Goal: Task Accomplishment & Management: Manage account settings

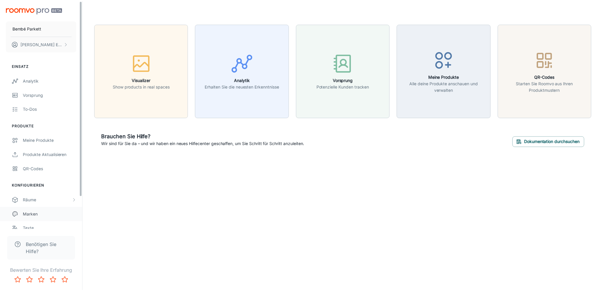
scroll to position [37, 0]
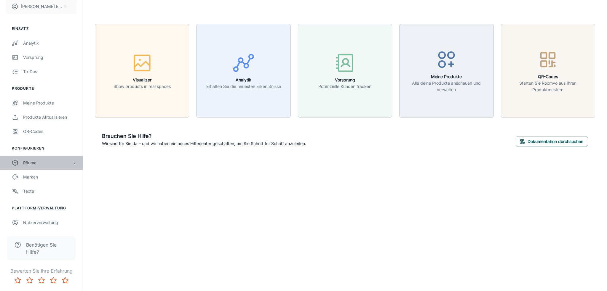
click at [35, 163] on div "Räume" at bounding box center [47, 163] width 49 height 7
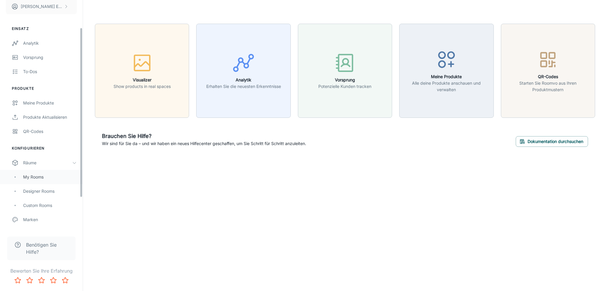
click at [54, 178] on div "My Rooms" at bounding box center [50, 177] width 54 height 7
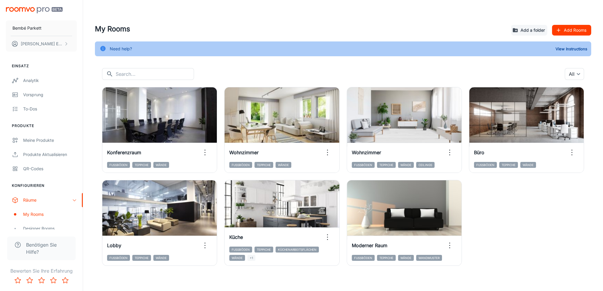
click at [570, 240] on div "View in visualizer Konferenzraum Fußböden Teppiche Wände View in visualizer Woh…" at bounding box center [339, 173] width 489 height 186
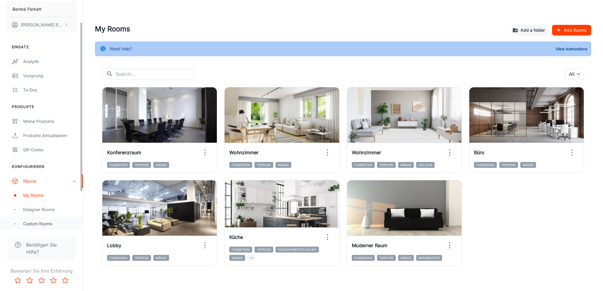
scroll to position [30, 0]
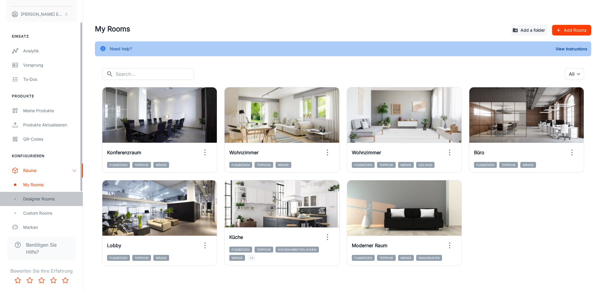
click at [38, 197] on div "Designer Rooms" at bounding box center [50, 199] width 54 height 7
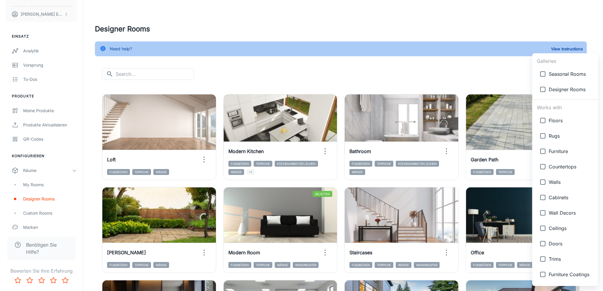
click at [580, 75] on body "Bembé Parkett [PERSON_NAME] Einsatz Analytik Vorsprung To-dos Produkte Meine Pr…" at bounding box center [301, 145] width 603 height 291
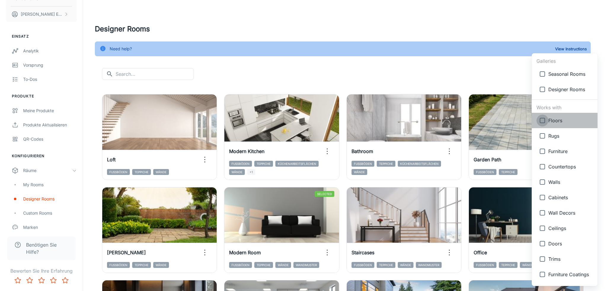
click at [543, 118] on input "checkbox" at bounding box center [543, 121] width 12 height 12
checkbox input "true"
type input "{"type":"productType","id":"1"}"
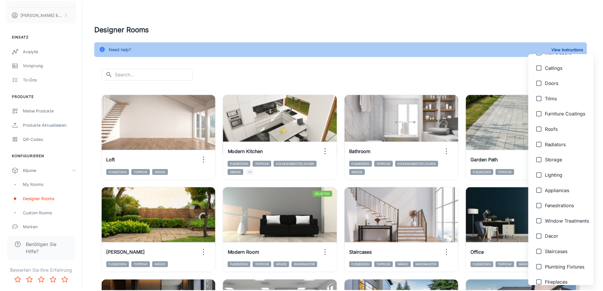
scroll to position [199, 0]
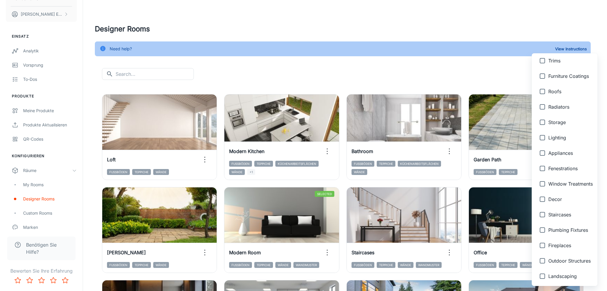
click at [378, 68] on div at bounding box center [303, 145] width 607 height 291
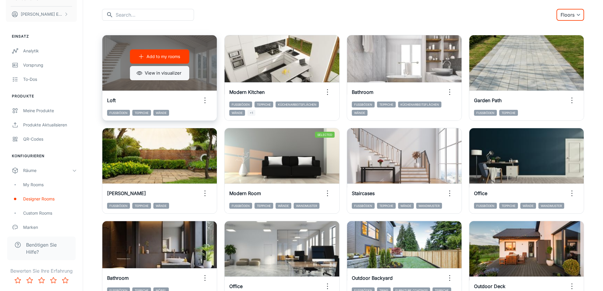
scroll to position [30, 0]
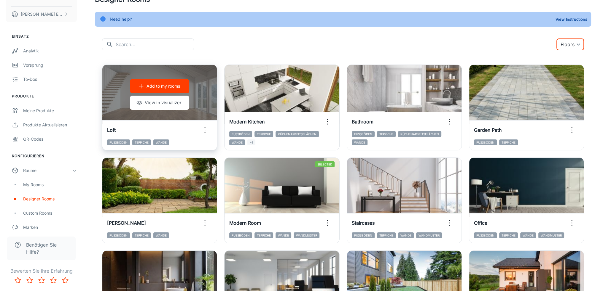
click at [160, 84] on p "Add to my rooms" at bounding box center [163, 86] width 34 height 7
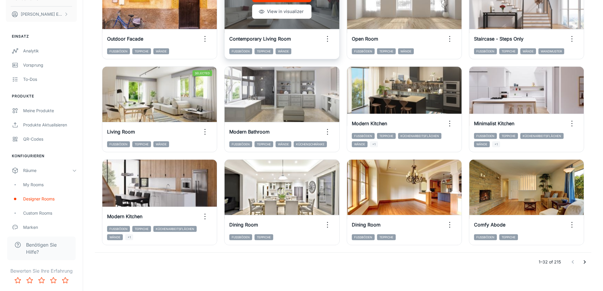
scroll to position [591, 0]
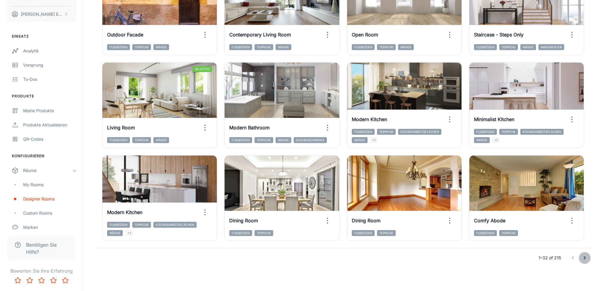
click at [583, 255] on icon "Go to next page" at bounding box center [584, 258] width 7 height 7
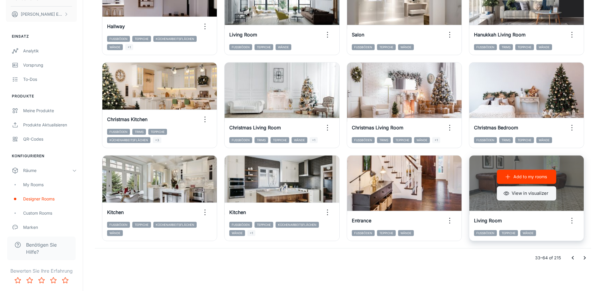
click at [522, 194] on button "View in visualizer" at bounding box center [526, 193] width 59 height 14
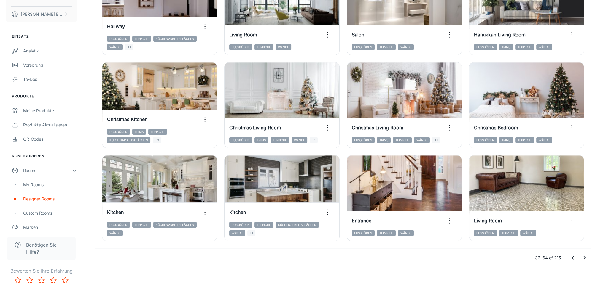
click at [588, 258] on icon "Go to next page" at bounding box center [584, 258] width 7 height 7
click at [587, 256] on icon "Go to next page" at bounding box center [584, 258] width 7 height 7
click at [585, 257] on icon "Go to next page" at bounding box center [584, 258] width 7 height 7
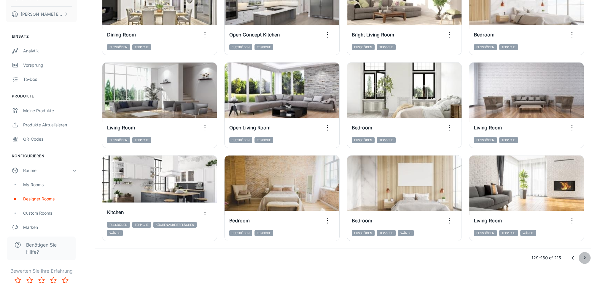
click at [581, 254] on button "Go to next page" at bounding box center [584, 258] width 12 height 12
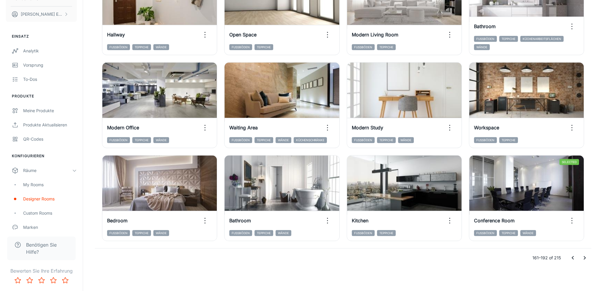
click at [456, 264] on div "161–192 of 215" at bounding box center [343, 258] width 496 height 19
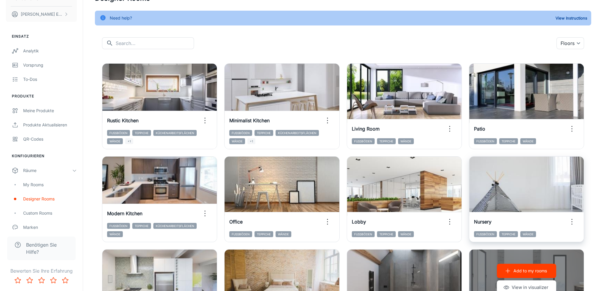
scroll to position [27, 0]
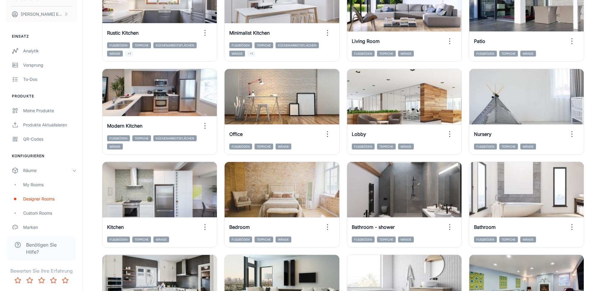
drag, startPoint x: 340, startPoint y: 130, endPoint x: 346, endPoint y: 162, distance: 32.5
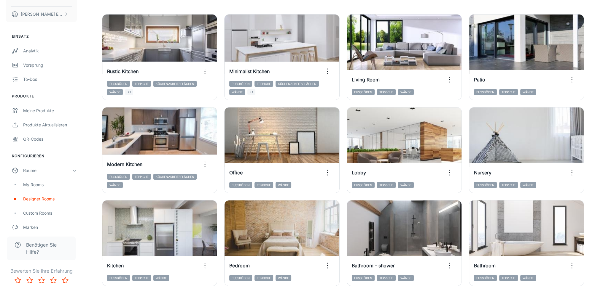
scroll to position [0, 0]
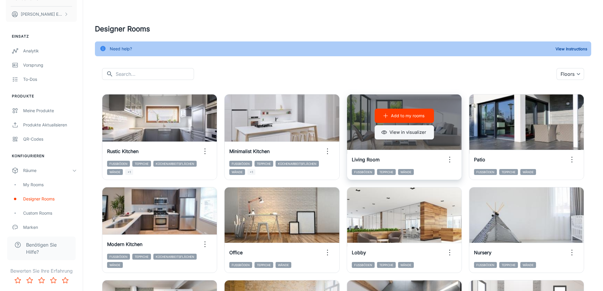
click at [400, 135] on button "View in visualizer" at bounding box center [403, 132] width 59 height 14
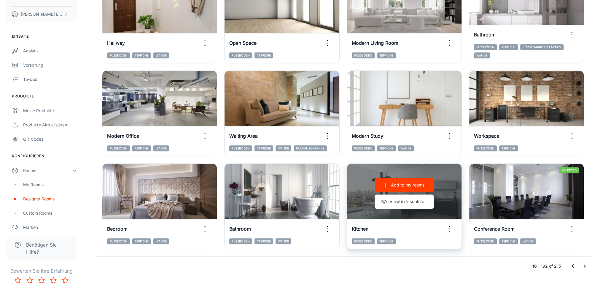
scroll to position [591, 0]
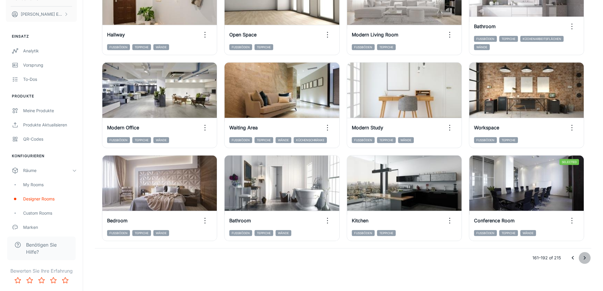
click at [584, 259] on icon "Go to next page" at bounding box center [584, 258] width 7 height 7
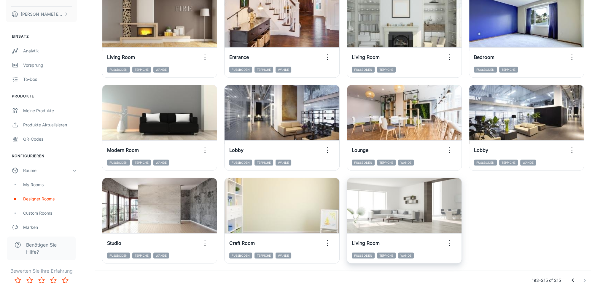
scroll to position [404, 0]
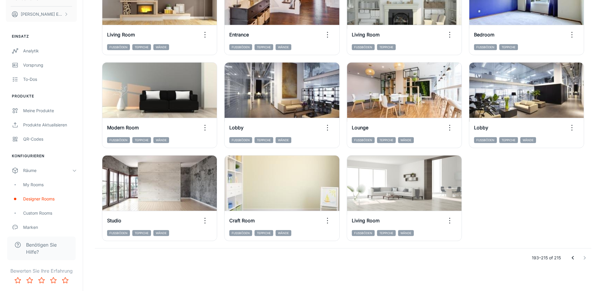
click at [568, 256] on button "Go to previous page" at bounding box center [573, 258] width 12 height 12
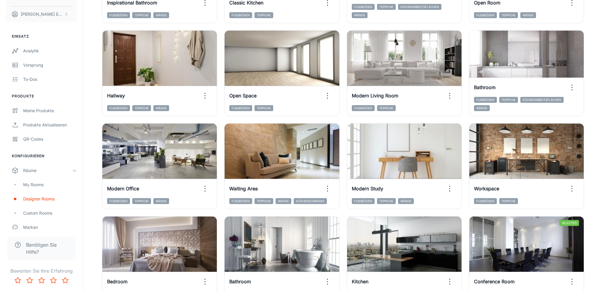
scroll to position [591, 0]
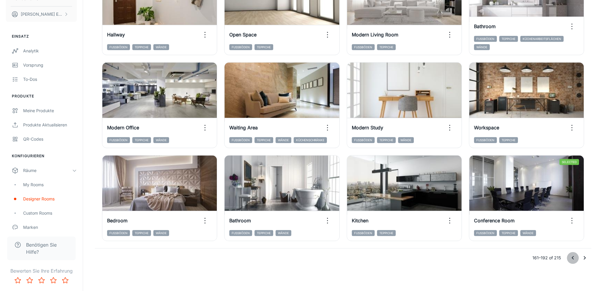
click at [567, 256] on button "Go to previous page" at bounding box center [573, 258] width 12 height 12
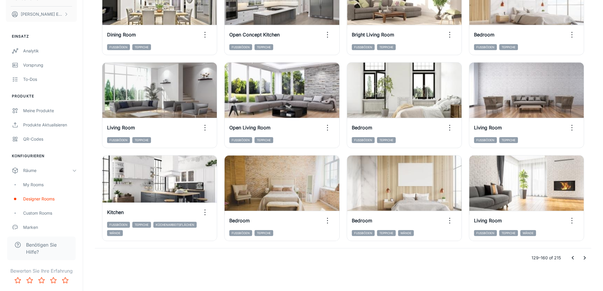
click at [569, 256] on icon "Go to previous page" at bounding box center [572, 258] width 7 height 7
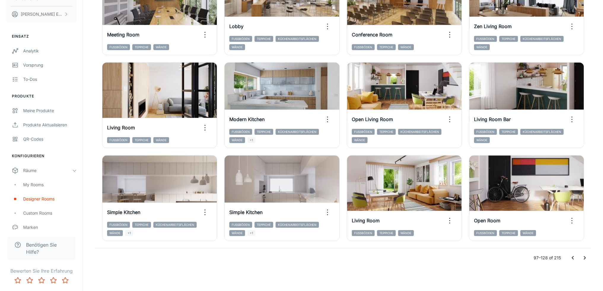
click at [568, 259] on button "Go to previous page" at bounding box center [573, 258] width 12 height 12
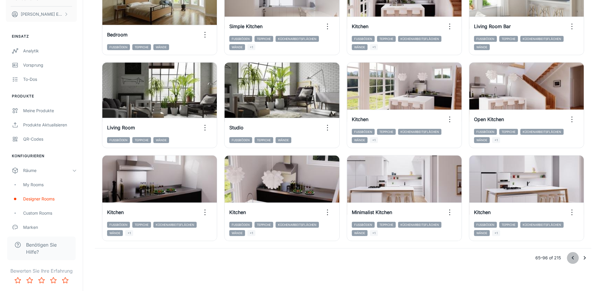
click at [570, 257] on icon "Go to previous page" at bounding box center [572, 258] width 7 height 7
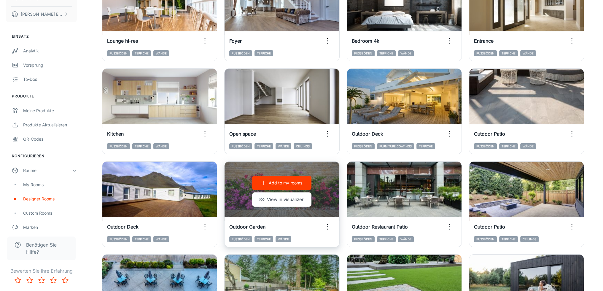
scroll to position [57, 0]
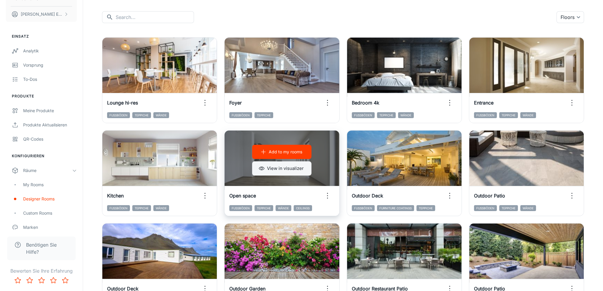
drag, startPoint x: 286, startPoint y: 170, endPoint x: 283, endPoint y: 167, distance: 4.4
click at [283, 167] on button "View in visualizer" at bounding box center [281, 169] width 59 height 14
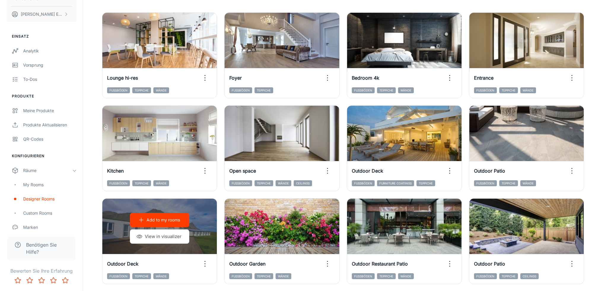
scroll to position [0, 0]
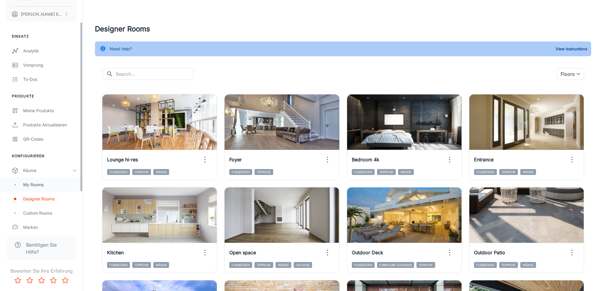
drag, startPoint x: 58, startPoint y: 177, endPoint x: 55, endPoint y: 178, distance: 3.5
click at [58, 177] on div "Räume" at bounding box center [41, 171] width 83 height 14
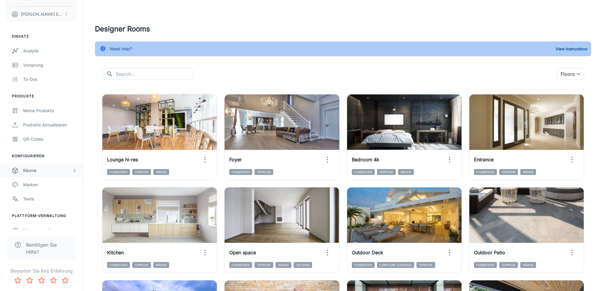
drag, startPoint x: 53, startPoint y: 172, endPoint x: 43, endPoint y: 182, distance: 14.0
click at [52, 172] on div "Räume" at bounding box center [47, 171] width 49 height 7
click at [43, 182] on div "My Rooms" at bounding box center [50, 185] width 54 height 7
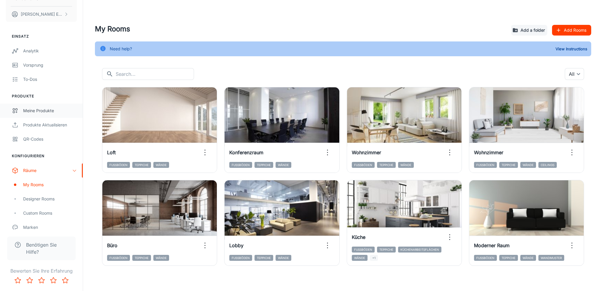
click at [44, 108] on div "Meine Produkte" at bounding box center [50, 111] width 54 height 7
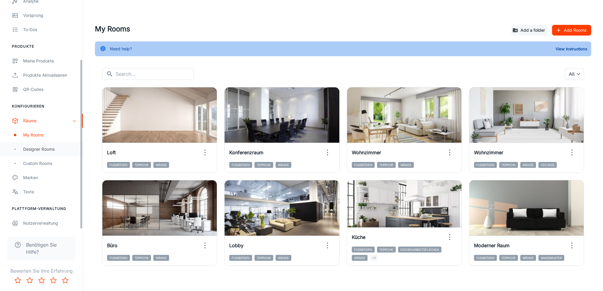
scroll to position [80, 0]
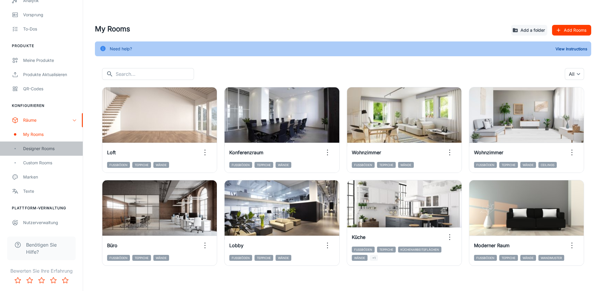
click at [38, 147] on div "Designer Rooms" at bounding box center [50, 149] width 54 height 7
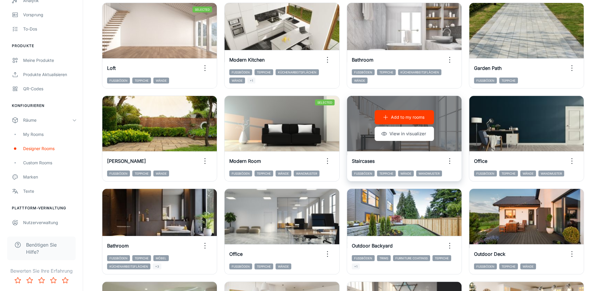
scroll to position [89, 0]
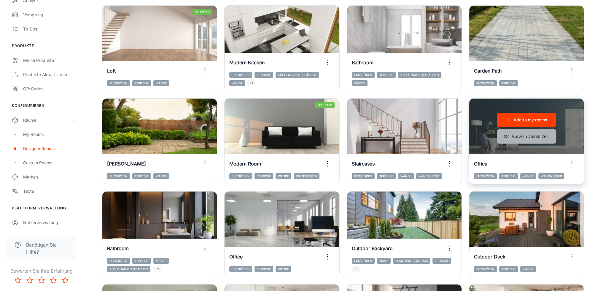
click at [527, 137] on button "View in visualizer" at bounding box center [526, 137] width 59 height 14
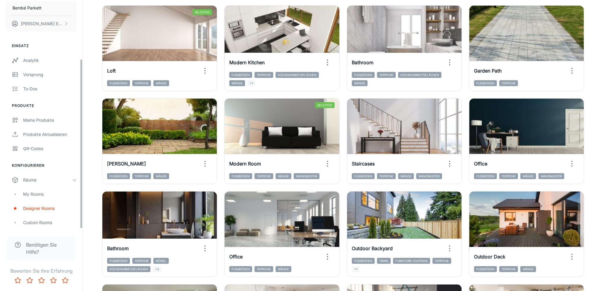
scroll to position [0, 0]
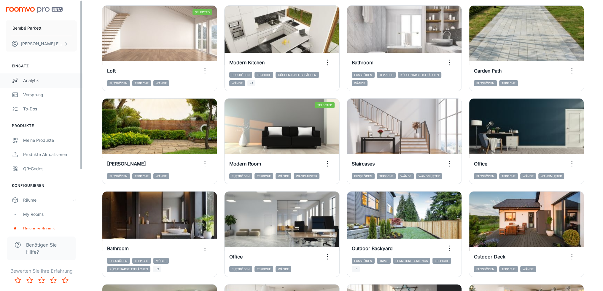
click at [46, 87] on link "Analytik" at bounding box center [41, 81] width 83 height 14
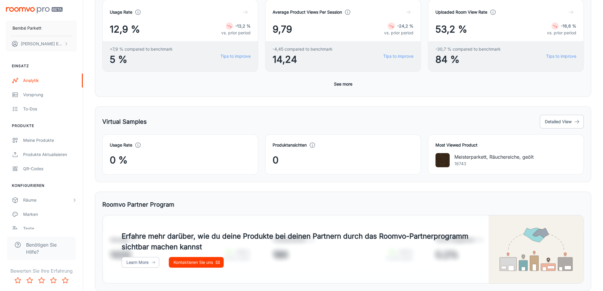
scroll to position [30, 0]
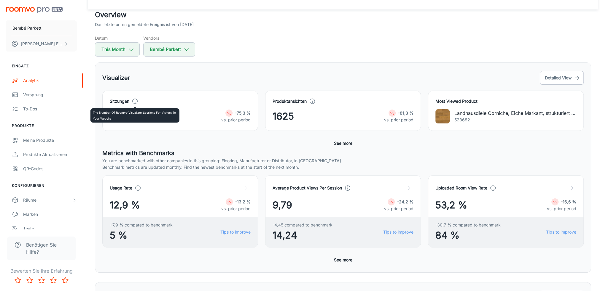
click at [137, 100] on icon at bounding box center [135, 101] width 7 height 7
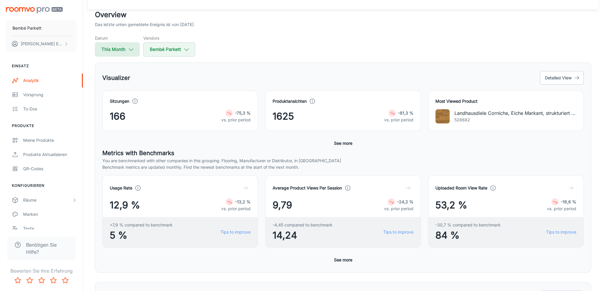
click at [117, 50] on button "This Month" at bounding box center [117, 49] width 45 height 14
select select "8"
select select "2025"
select select "8"
select select "2025"
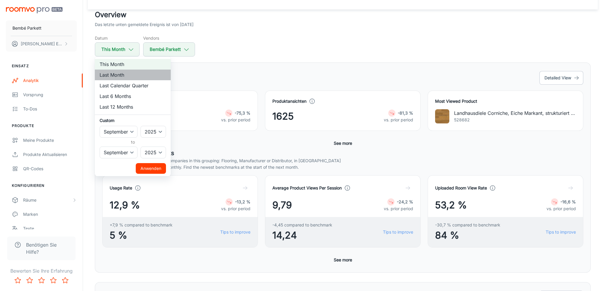
click at [122, 76] on li "Last Month" at bounding box center [133, 75] width 76 height 11
select select "7"
click at [144, 164] on button "Anwenden" at bounding box center [151, 168] width 30 height 11
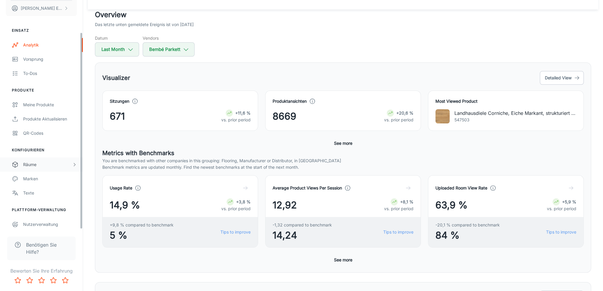
scroll to position [37, 0]
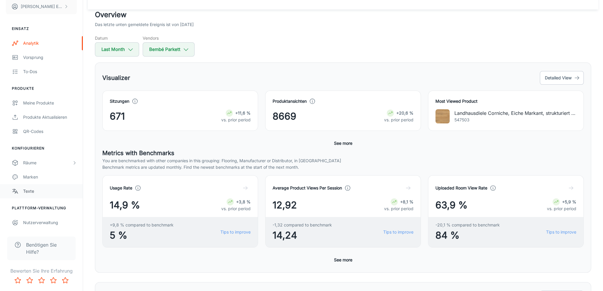
click at [36, 192] on div "Texte" at bounding box center [50, 191] width 54 height 7
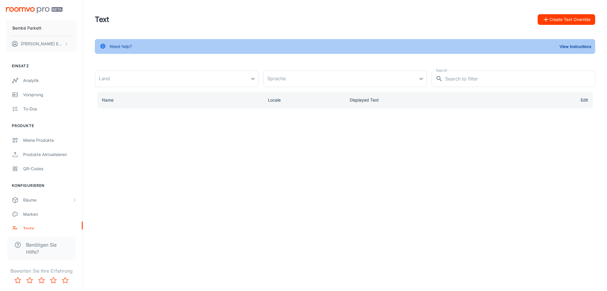
type input "[GEOGRAPHIC_DATA]"
type input "de-de"
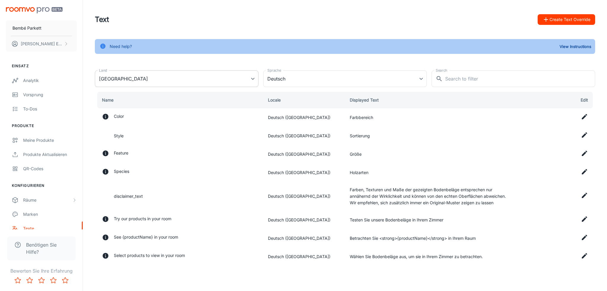
click at [181, 76] on body "Bembé Parkett [PERSON_NAME] Einsatz Analytik Vorsprung To-dos Produkte Meine Pr…" at bounding box center [303, 145] width 607 height 291
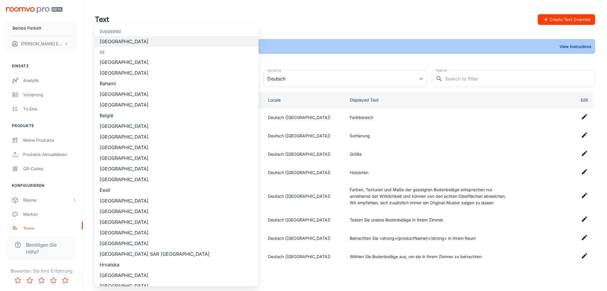
click at [312, 79] on div at bounding box center [303, 145] width 607 height 291
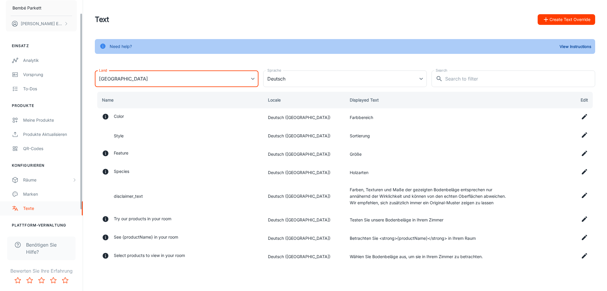
scroll to position [37, 0]
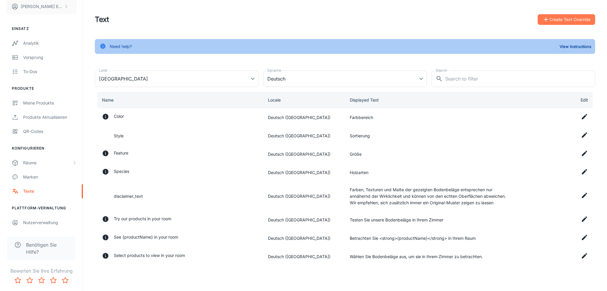
click at [570, 17] on button "Create Text Override" at bounding box center [567, 19] width 58 height 11
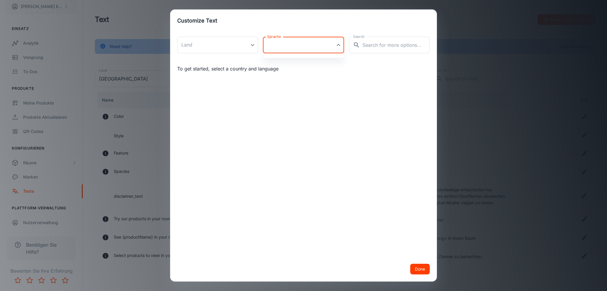
click at [281, 45] on body "Bembé Parkett [PERSON_NAME] Einsatz Analytik Vorsprung To-dos Produkte Meine Pr…" at bounding box center [303, 145] width 607 height 291
click at [400, 40] on div at bounding box center [303, 145] width 607 height 291
click at [391, 48] on input "Search" at bounding box center [396, 45] width 67 height 17
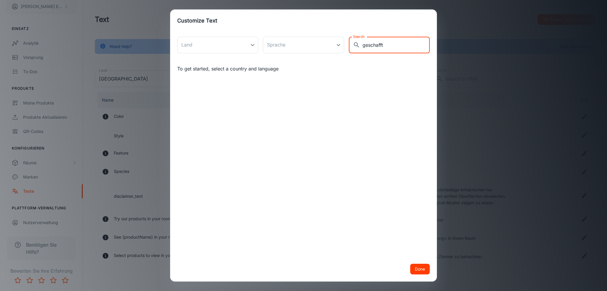
type input "geschafft"
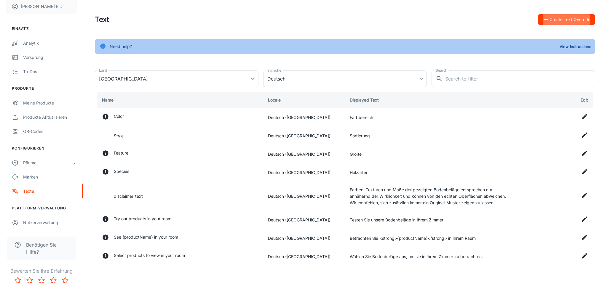
click at [571, 21] on button "Create Text Override" at bounding box center [567, 19] width 58 height 11
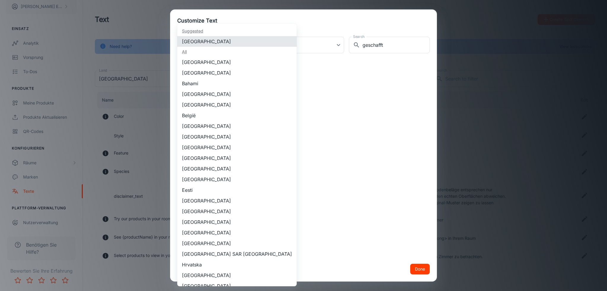
click at [218, 46] on body "Bembé Parkett [PERSON_NAME] Einsatz Analytik Vorsprung To-dos Produkte Meine Pr…" at bounding box center [303, 145] width 607 height 291
click at [293, 45] on div at bounding box center [303, 145] width 607 height 291
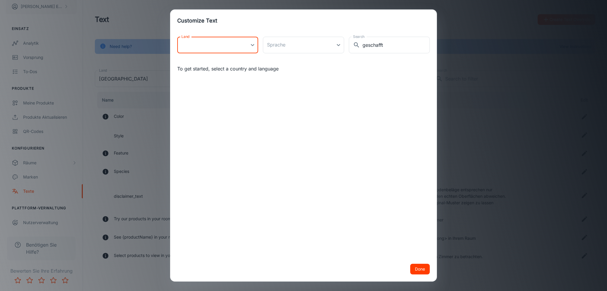
drag, startPoint x: 308, startPoint y: 56, endPoint x: 292, endPoint y: 60, distance: 17.0
click at [307, 57] on div "Suggested [GEOGRAPHIC_DATA] All [GEOGRAPHIC_DATA] [GEOGRAPHIC_DATA] [GEOGRAPHIC…" at bounding box center [303, 145] width 607 height 291
click at [256, 65] on div "Land ​ Land Sprache ​ Sprache Search ​ geschafft Search To get started, select …" at bounding box center [303, 144] width 267 height 225
click at [301, 44] on body "Bembé Parkett [PERSON_NAME] Einsatz Analytik Vorsprung To-dos Produkte Meine Pr…" at bounding box center [303, 145] width 607 height 291
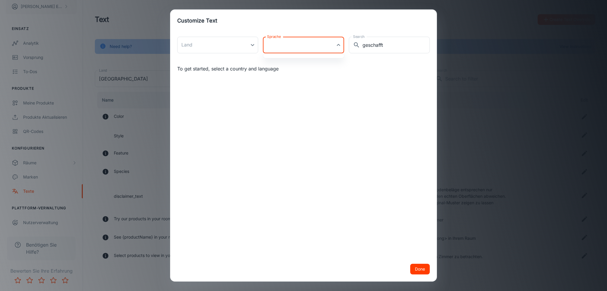
click at [291, 55] on ul at bounding box center [303, 55] width 81 height 5
click at [290, 56] on ul at bounding box center [303, 55] width 81 height 5
click at [287, 58] on div at bounding box center [303, 145] width 607 height 291
click at [217, 39] on div at bounding box center [303, 145] width 607 height 291
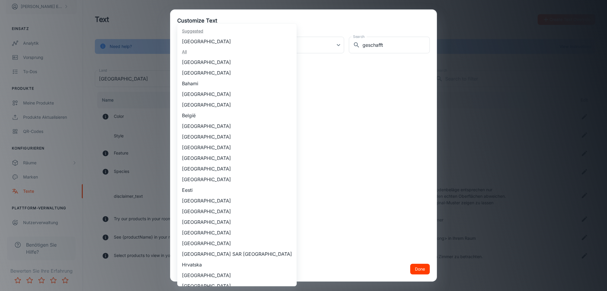
click at [215, 47] on body "Bembé Parkett [PERSON_NAME] Einsatz Analytik Vorsprung To-dos Produkte Meine Pr…" at bounding box center [303, 145] width 607 height 291
click at [211, 45] on li "[GEOGRAPHIC_DATA]" at bounding box center [236, 41] width 119 height 11
type input "[GEOGRAPHIC_DATA]"
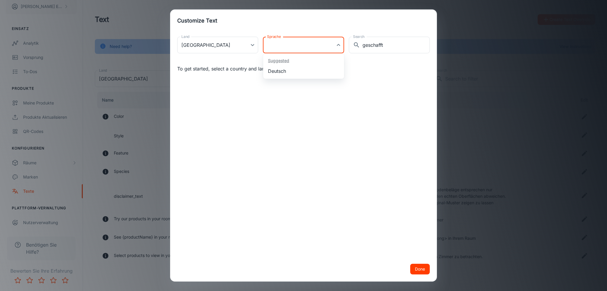
click at [293, 43] on body "Bembé Parkett [PERSON_NAME] Einsatz Analytik Vorsprung To-dos Produkte Meine Pr…" at bounding box center [303, 145] width 607 height 291
click at [290, 74] on li "Deutsch" at bounding box center [303, 71] width 81 height 11
type input "de-de"
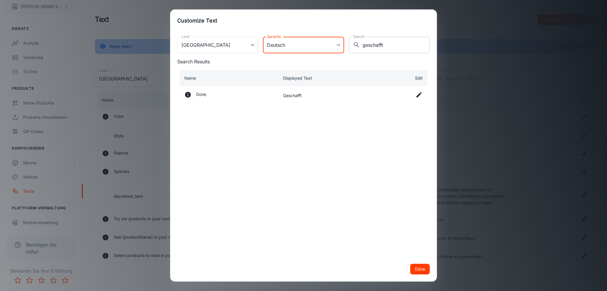
click at [390, 47] on input "geschafft" at bounding box center [396, 45] width 67 height 17
click at [416, 95] on icon at bounding box center [419, 94] width 7 height 7
click at [342, 95] on input "Geschafft" at bounding box center [329, 97] width 92 height 12
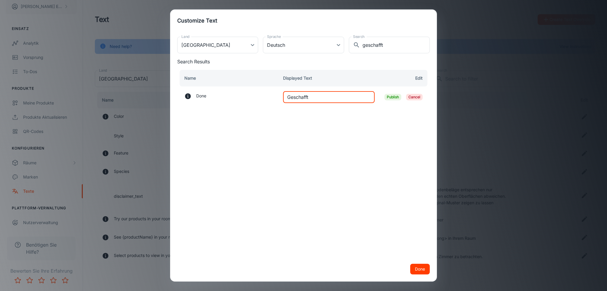
click at [342, 95] on input "Geschafft" at bounding box center [329, 97] width 92 height 12
type input "Anwenden"
click at [376, 215] on div "Land [GEOGRAPHIC_DATA] [GEOGRAPHIC_DATA] Land Sprache Deutsch de-de Sprache Sea…" at bounding box center [303, 144] width 267 height 225
click at [418, 269] on button "Done" at bounding box center [420, 269] width 20 height 11
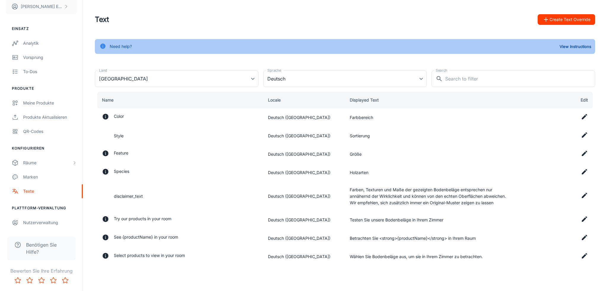
click at [447, 25] on div "Text Create Text Override" at bounding box center [345, 19] width 500 height 15
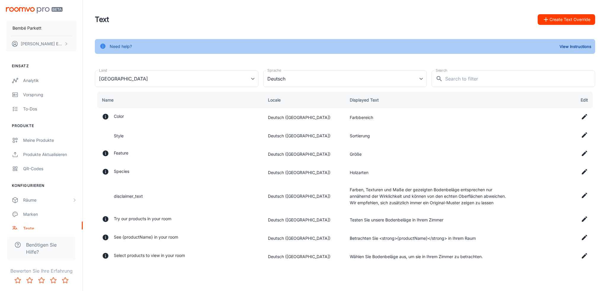
click at [577, 19] on button "Create Text Override" at bounding box center [567, 19] width 58 height 11
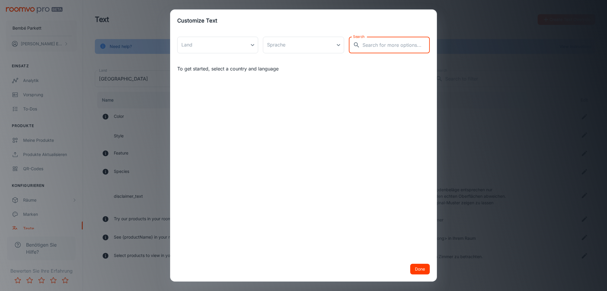
click at [409, 42] on input "Search" at bounding box center [396, 45] width 67 height 17
click at [300, 43] on body "Bembé Parkett Christopher Ettrich Einsatz Analytik Vorsprung To-dos Produkte Me…" at bounding box center [303, 145] width 607 height 291
click at [221, 47] on div at bounding box center [303, 145] width 607 height 291
click at [200, 36] on form "Land ​ Land Sprache ​ Sprache Search ​ Search" at bounding box center [303, 42] width 253 height 21
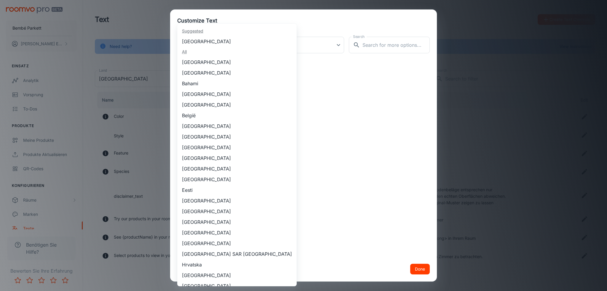
click at [198, 45] on body "Bembé Parkett Christopher Ettrich Einsatz Analytik Vorsprung To-dos Produkte Me…" at bounding box center [303, 145] width 607 height 291
click at [193, 46] on li "[GEOGRAPHIC_DATA]" at bounding box center [236, 41] width 119 height 11
type input "[GEOGRAPHIC_DATA]"
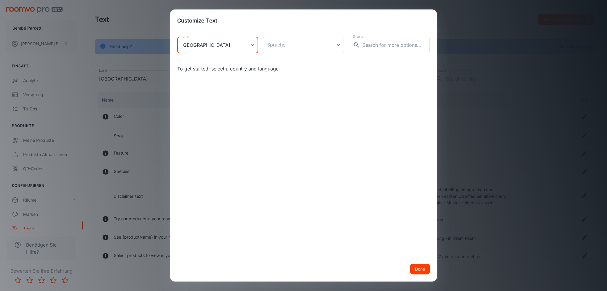
click at [304, 47] on body "Bembé Parkett Christopher Ettrich Einsatz Analytik Vorsprung To-dos Produkte Me…" at bounding box center [303, 145] width 607 height 291
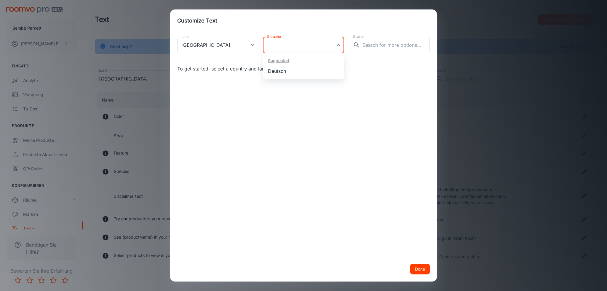
click at [293, 68] on li "Deutsch" at bounding box center [303, 71] width 81 height 11
type input "de-de"
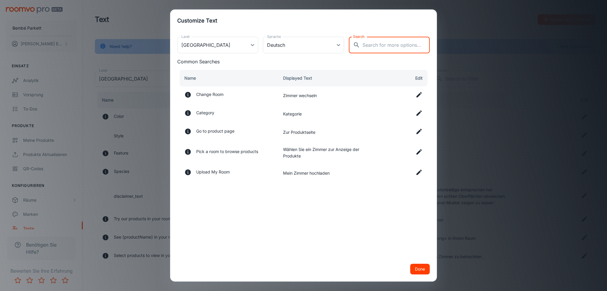
click at [371, 43] on input "Search" at bounding box center [396, 45] width 67 height 17
click at [374, 42] on input "Search" at bounding box center [396, 45] width 67 height 17
click at [383, 42] on input "Search" at bounding box center [396, 45] width 67 height 17
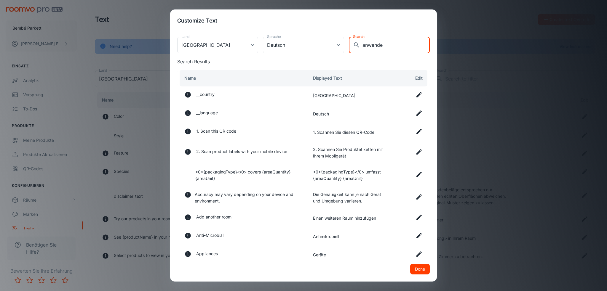
type input "anwenden"
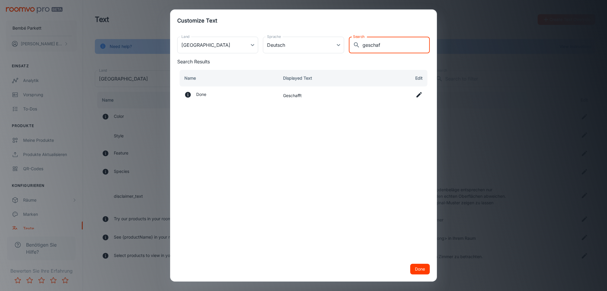
type input "geschaf"
click at [417, 95] on icon at bounding box center [419, 94] width 7 height 7
click at [326, 96] on input "Geschafft" at bounding box center [329, 97] width 92 height 12
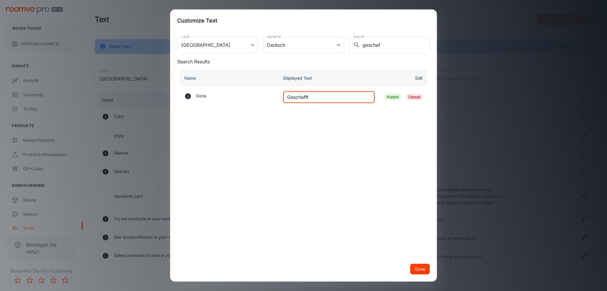
click at [326, 96] on input "Geschafft" at bounding box center [329, 97] width 92 height 12
type input "Anwenden"
click at [394, 98] on span "Publish" at bounding box center [393, 97] width 17 height 7
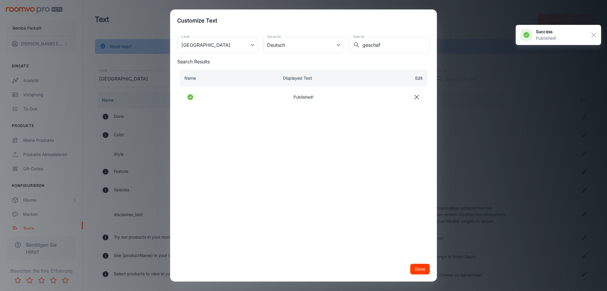
click at [420, 269] on button "Done" at bounding box center [420, 269] width 20 height 11
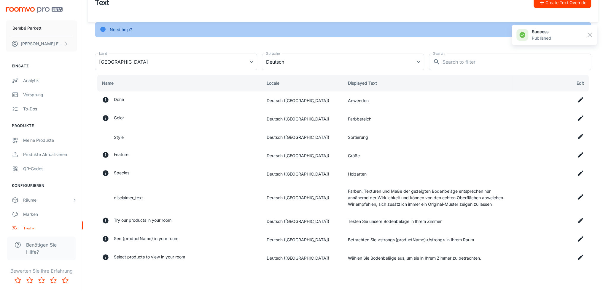
scroll to position [23, 0]
